Goal: Find specific page/section: Find specific page/section

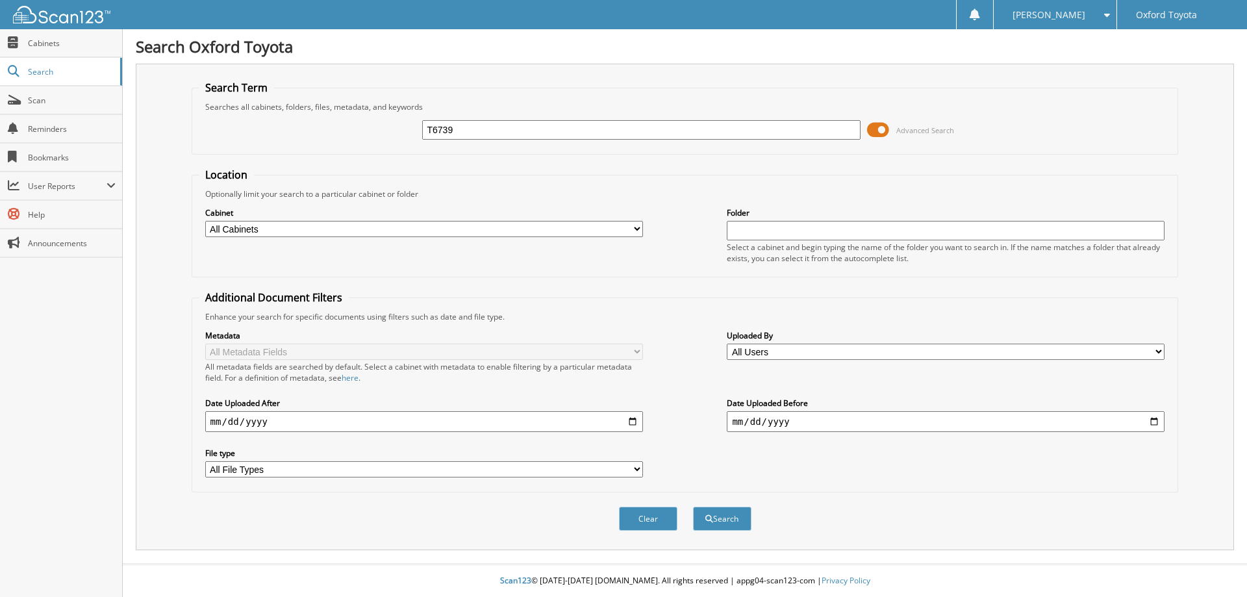
type input "T6739"
click at [693, 507] on button "Search" at bounding box center [722, 519] width 58 height 24
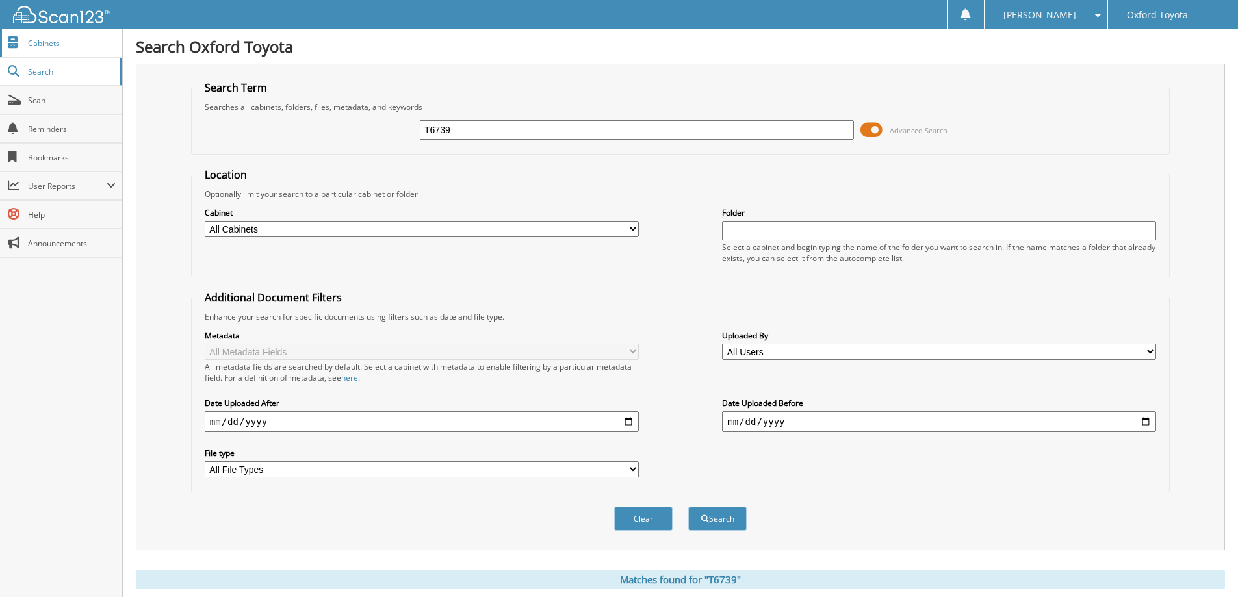
click at [70, 50] on link "Cabinets" at bounding box center [61, 43] width 122 height 28
